Goal: Navigation & Orientation: Find specific page/section

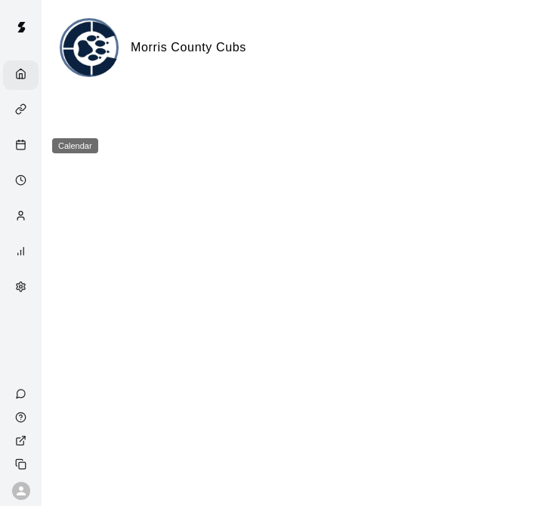
click at [29, 147] on div "Calendar" at bounding box center [24, 146] width 19 height 14
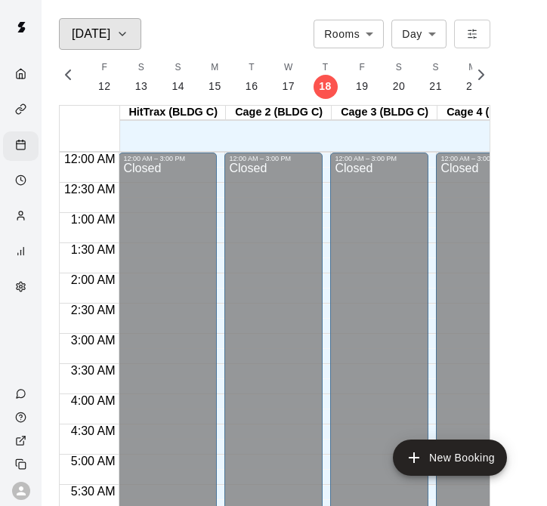
scroll to position [557, 0]
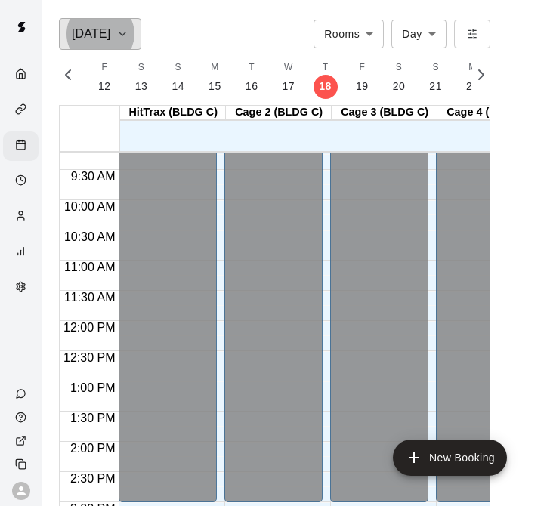
click at [94, 31] on h6 "[DATE]" at bounding box center [91, 33] width 39 height 21
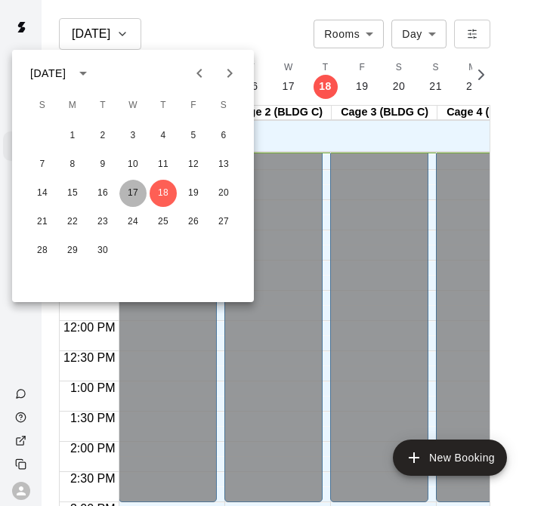
click at [134, 195] on button "17" at bounding box center [132, 193] width 27 height 27
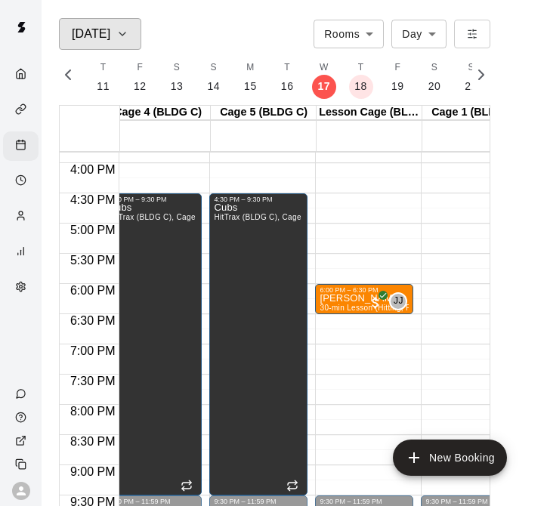
scroll to position [0, 355]
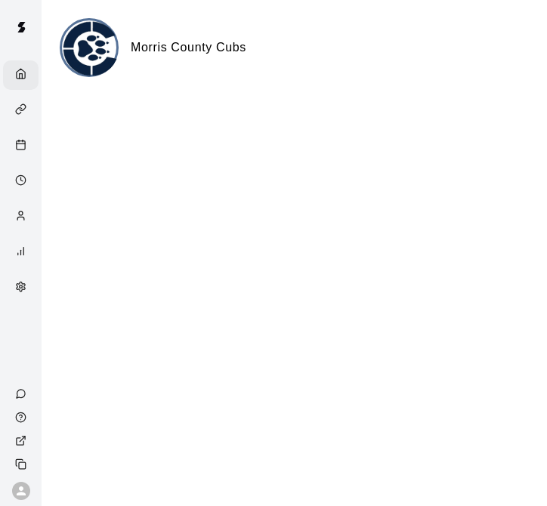
click at [26, 144] on icon "Calendar" at bounding box center [20, 144] width 11 height 11
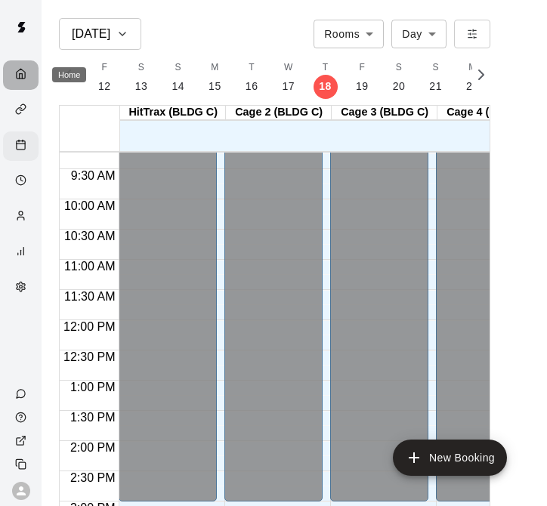
click at [24, 83] on div "Home" at bounding box center [20, 74] width 35 height 29
